Goal: Task Accomplishment & Management: Manage account settings

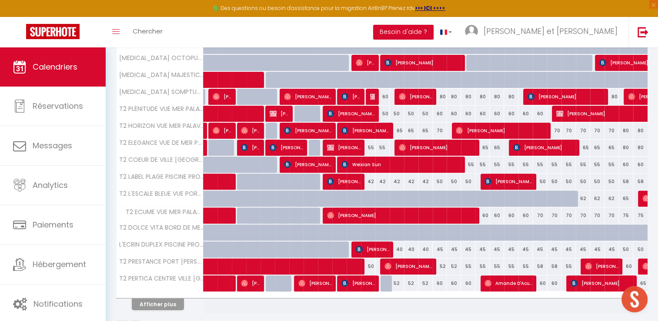
scroll to position [271, 0]
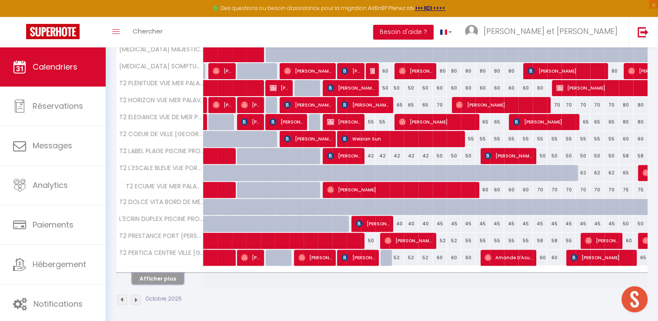
click at [166, 274] on button "Afficher plus" at bounding box center [158, 279] width 52 height 12
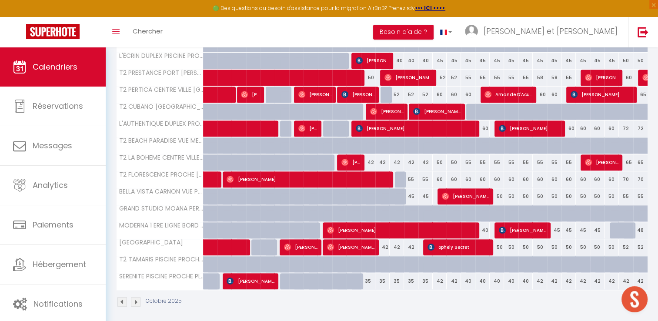
scroll to position [435, 0]
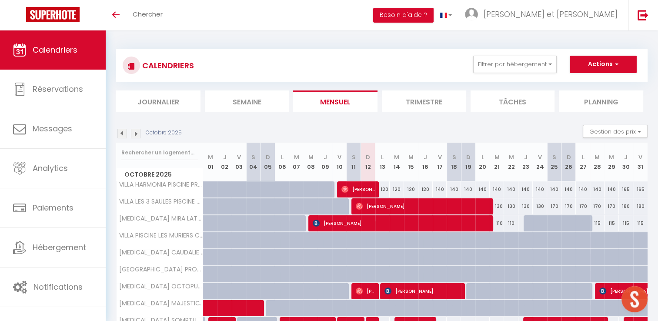
scroll to position [254, 0]
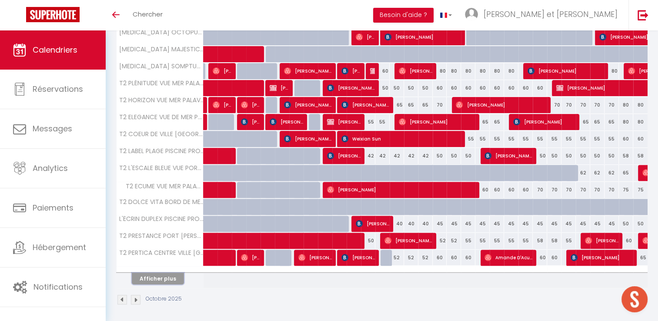
click at [173, 275] on button "Afficher plus" at bounding box center [158, 279] width 52 height 12
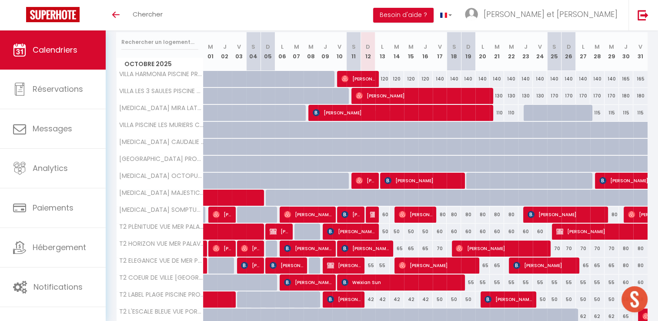
scroll to position [118, 0]
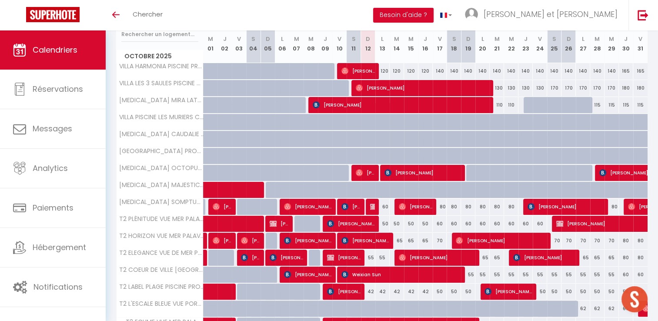
click at [381, 226] on div "50" at bounding box center [382, 224] width 14 height 16
type input "50"
type input "Lun 13 Octobre 2025"
type input "Mar 14 Octobre 2025"
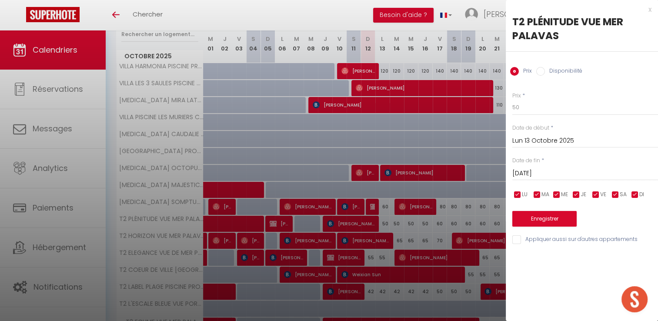
click at [539, 71] on input "Disponibilité" at bounding box center [540, 71] width 9 height 9
radio input "true"
radio input "false"
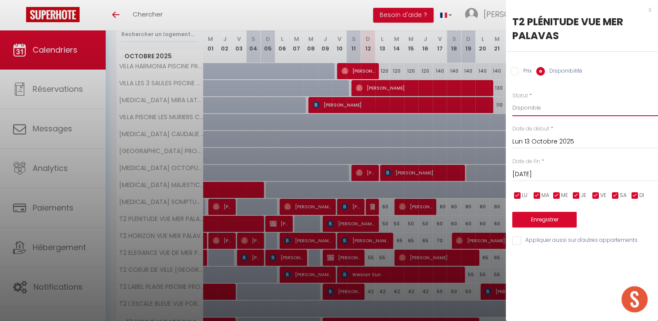
click at [534, 107] on select "Disponible Indisponible" at bounding box center [585, 108] width 146 height 17
select select "0"
click at [512, 100] on select "Disponible Indisponible" at bounding box center [585, 108] width 146 height 17
click at [541, 219] on button "Enregistrer" at bounding box center [544, 220] width 64 height 16
